Goal: Information Seeking & Learning: Learn about a topic

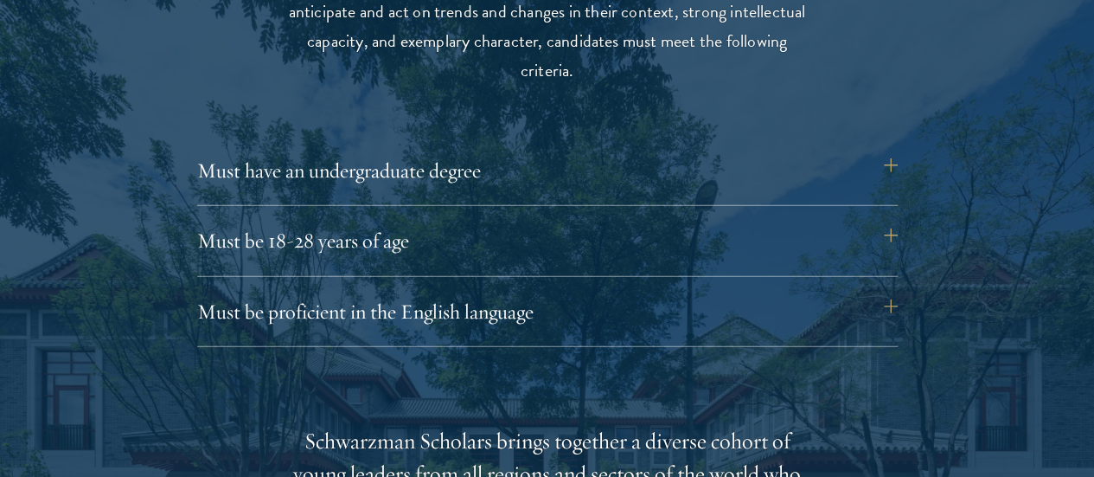
scroll to position [2334, 0]
click at [895, 151] on button "Must have an undergraduate degree" at bounding box center [556, 170] width 701 height 42
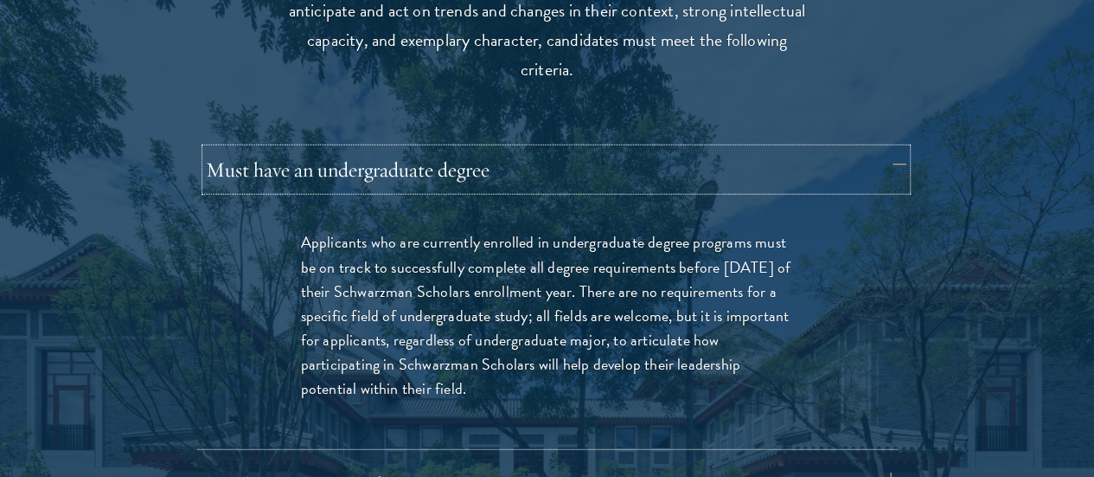
click at [895, 151] on button "Must have an undergraduate degree" at bounding box center [556, 170] width 701 height 42
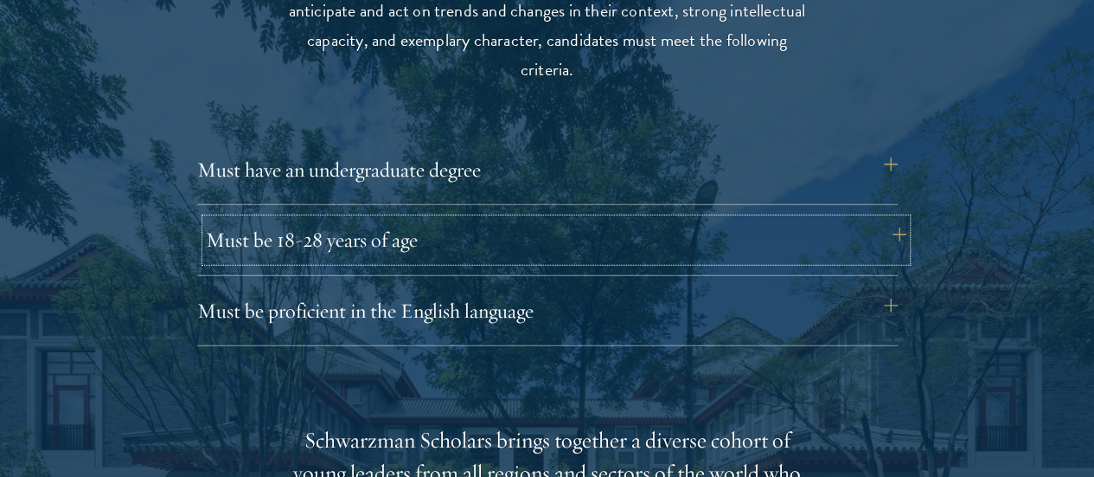
click at [885, 219] on button "Must be 18-28 years of age" at bounding box center [556, 240] width 701 height 42
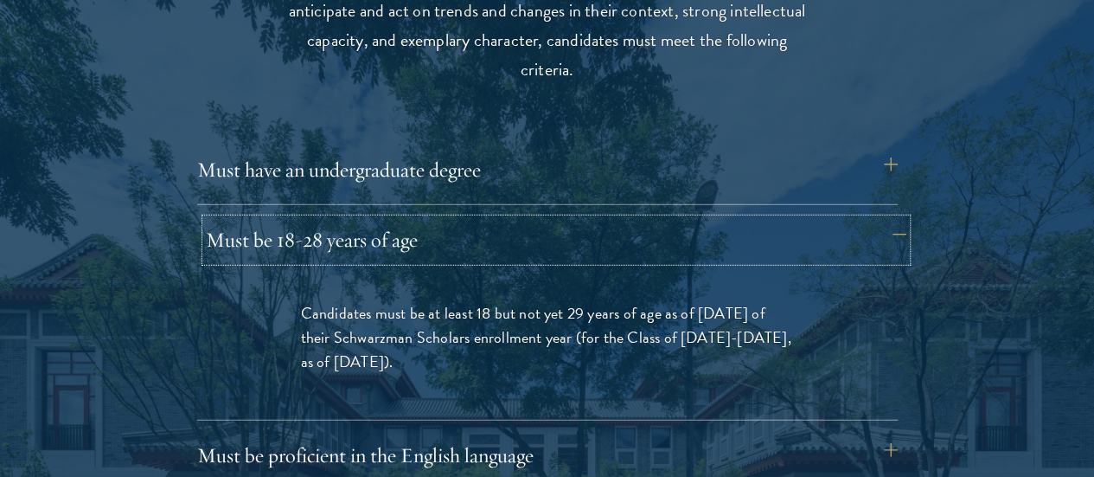
click at [885, 219] on button "Must be 18-28 years of age" at bounding box center [556, 240] width 701 height 42
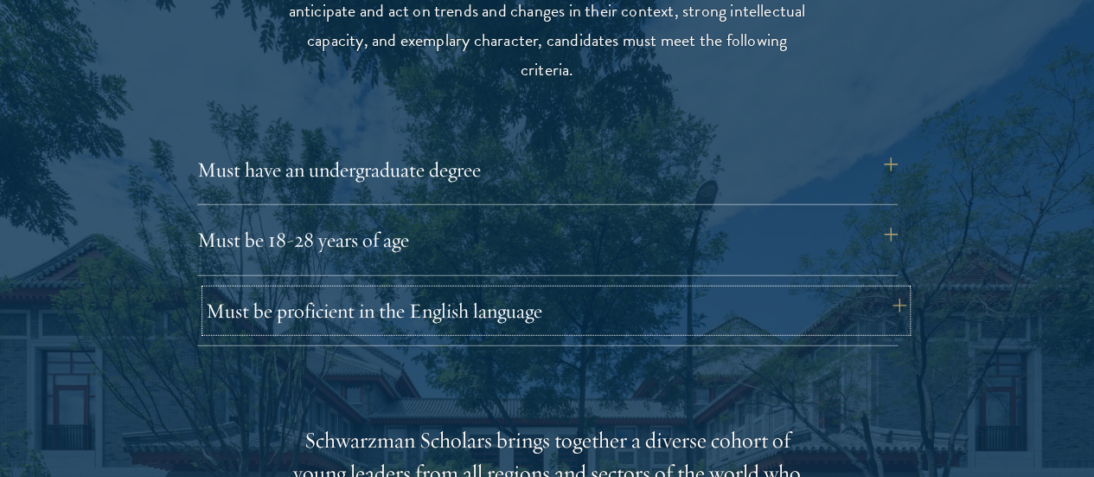
click at [898, 290] on button "Must be proficient in the English language" at bounding box center [556, 311] width 701 height 42
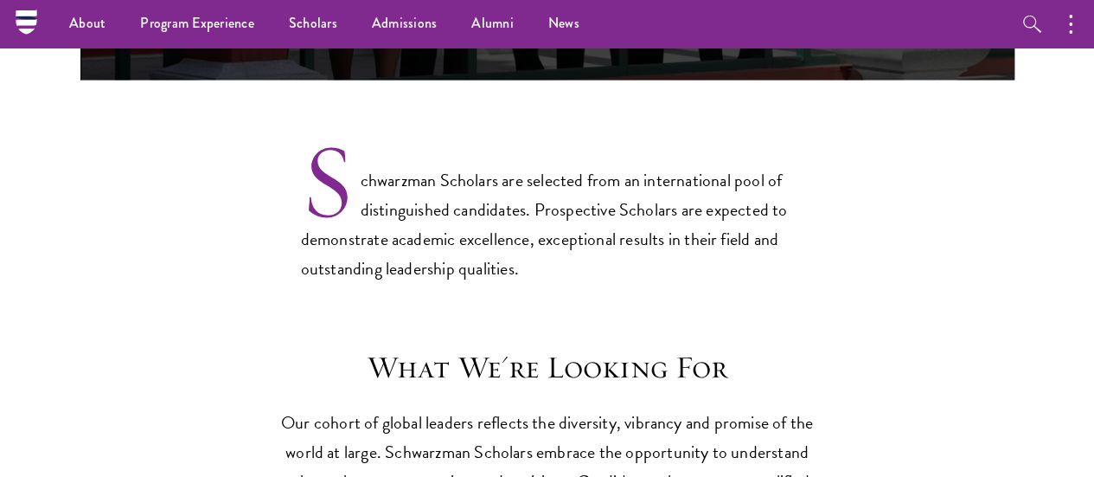
scroll to position [1258, 0]
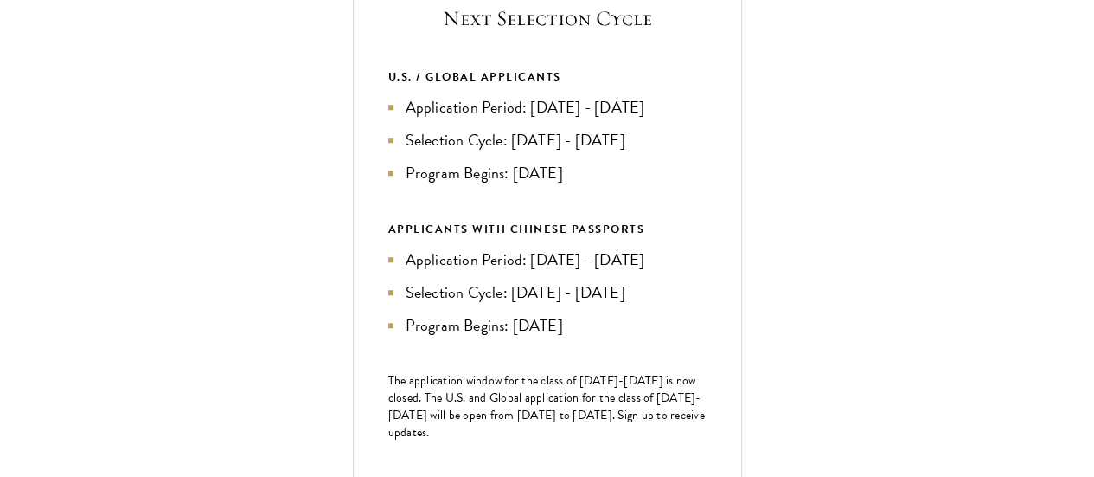
scroll to position [685, 0]
